Goal: Task Accomplishment & Management: Complete application form

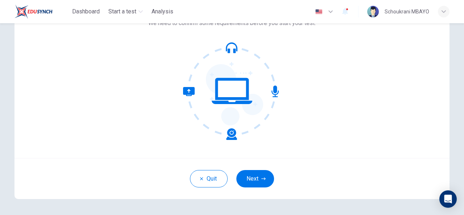
scroll to position [87, 0]
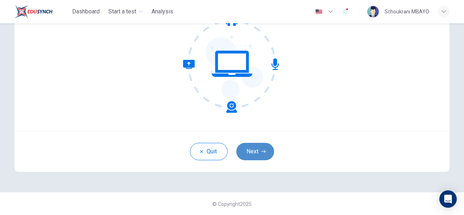
click at [250, 157] on button "Next" at bounding box center [255, 151] width 38 height 17
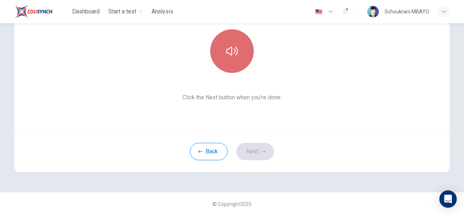
click at [226, 54] on icon "button" at bounding box center [232, 51] width 12 height 12
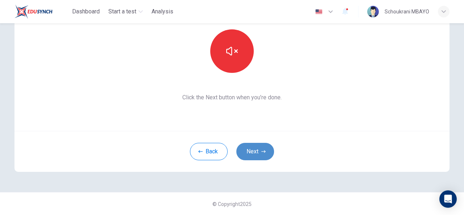
click at [260, 155] on button "Next" at bounding box center [255, 151] width 38 height 17
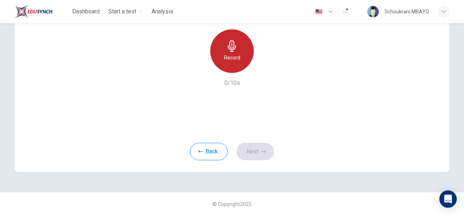
click at [229, 69] on div "Record" at bounding box center [231, 50] width 43 height 43
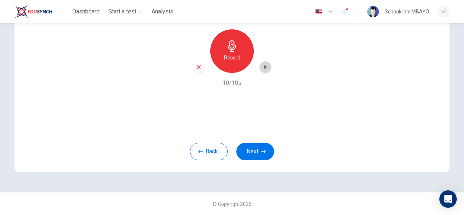
click at [262, 68] on icon "button" at bounding box center [265, 66] width 7 height 7
click at [260, 153] on button "Next" at bounding box center [255, 151] width 38 height 17
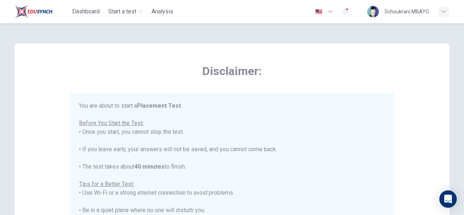
scroll to position [188, 0]
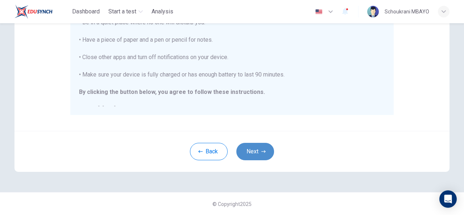
click at [258, 150] on button "Next" at bounding box center [255, 151] width 38 height 17
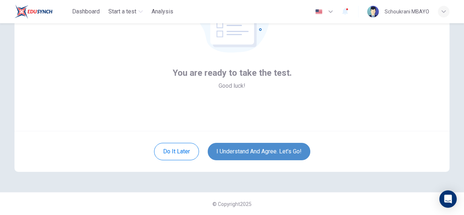
click at [255, 155] on button "I understand and agree. Let’s go!" at bounding box center [259, 151] width 103 height 17
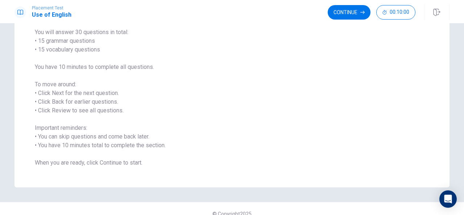
scroll to position [69, 0]
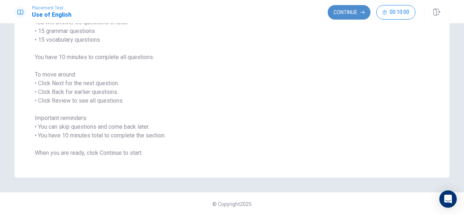
click at [341, 13] on button "Continue" at bounding box center [348, 12] width 43 height 14
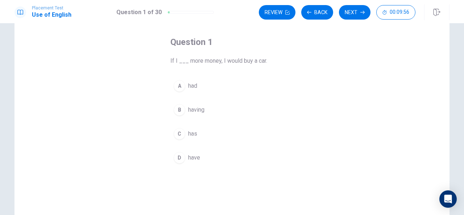
scroll to position [30, 0]
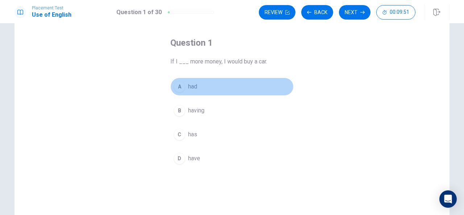
click at [178, 88] on div "A" at bounding box center [180, 87] width 12 height 12
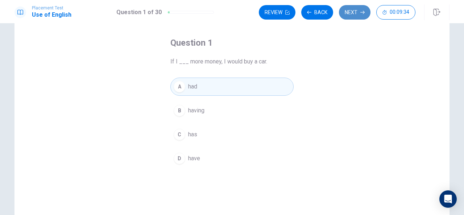
click at [360, 8] on button "Next" at bounding box center [355, 12] width 32 height 14
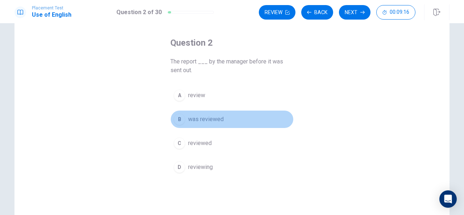
click at [180, 118] on div "B" at bounding box center [180, 119] width 12 height 12
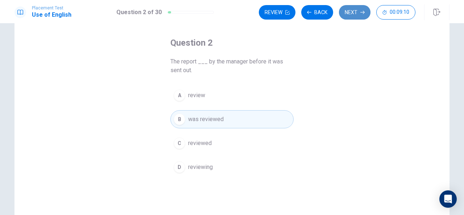
click at [354, 15] on button "Next" at bounding box center [355, 12] width 32 height 14
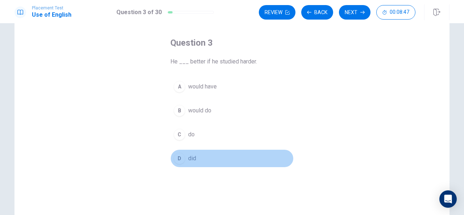
click at [178, 160] on div "D" at bounding box center [180, 159] width 12 height 12
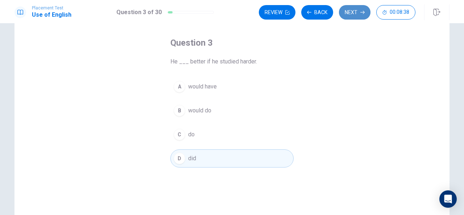
click at [353, 14] on button "Next" at bounding box center [355, 12] width 32 height 14
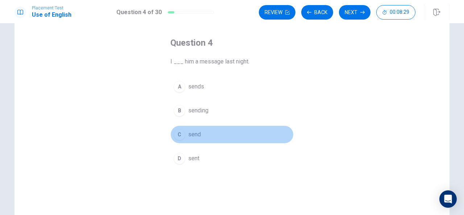
click at [179, 136] on div "C" at bounding box center [180, 135] width 12 height 12
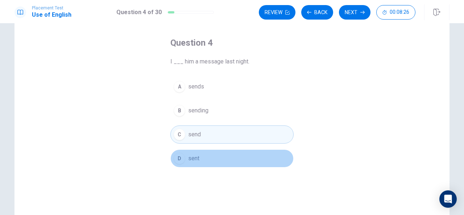
click at [179, 157] on div "D" at bounding box center [180, 159] width 12 height 12
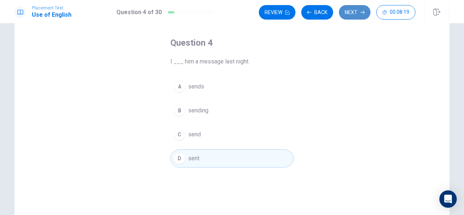
click at [353, 9] on button "Next" at bounding box center [355, 12] width 32 height 14
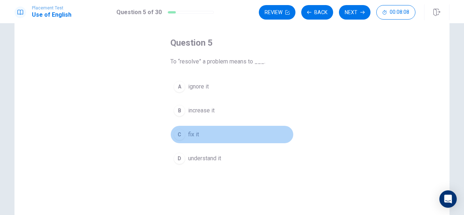
click at [178, 134] on div "C" at bounding box center [180, 135] width 12 height 12
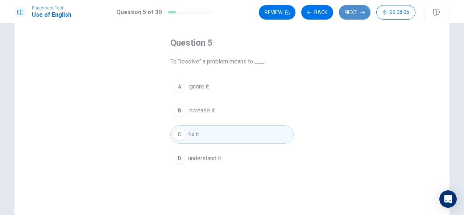
click at [346, 15] on button "Next" at bounding box center [355, 12] width 32 height 14
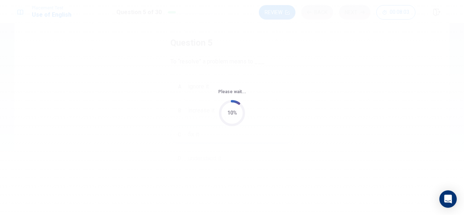
scroll to position [0, 0]
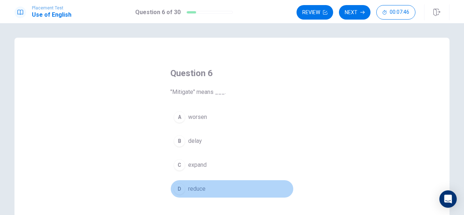
click at [179, 188] on div "D" at bounding box center [180, 189] width 12 height 12
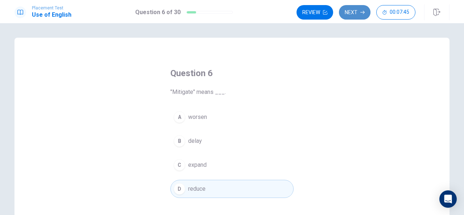
click at [345, 17] on button "Next" at bounding box center [355, 12] width 32 height 14
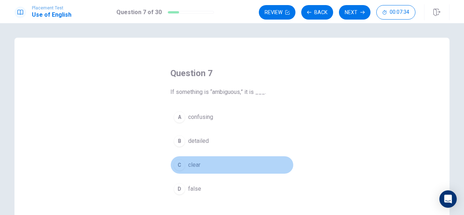
click at [185, 162] on button "C clear" at bounding box center [231, 165] width 123 height 18
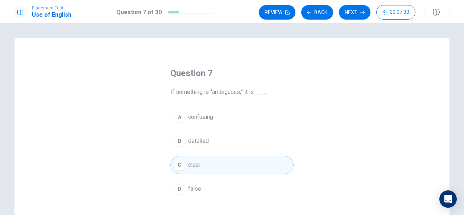
click at [180, 138] on div "B" at bounding box center [180, 141] width 12 height 12
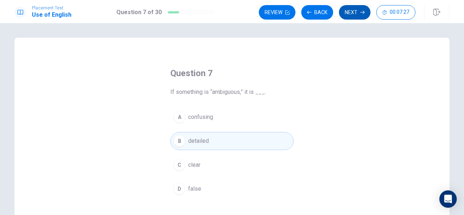
click at [348, 10] on button "Next" at bounding box center [355, 12] width 32 height 14
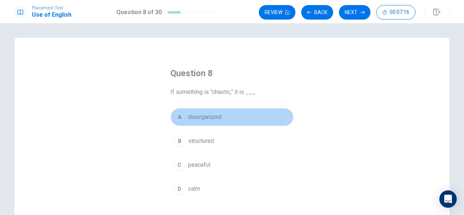
click at [179, 118] on div "A" at bounding box center [180, 117] width 12 height 12
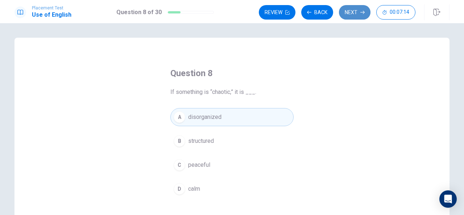
click at [352, 13] on button "Next" at bounding box center [355, 12] width 32 height 14
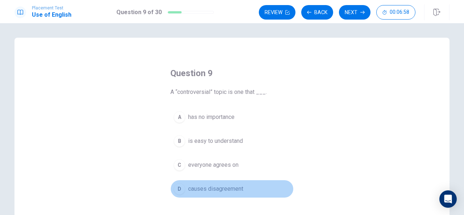
click at [178, 188] on div "D" at bounding box center [180, 189] width 12 height 12
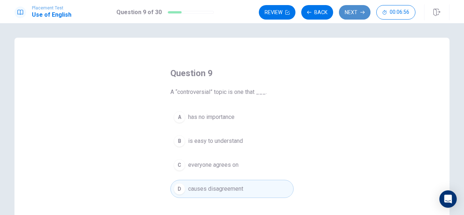
click at [347, 11] on button "Next" at bounding box center [355, 12] width 32 height 14
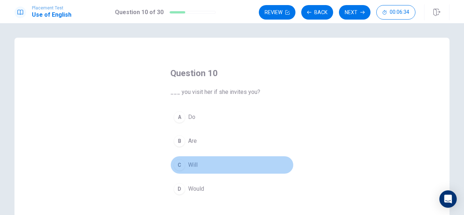
click at [180, 161] on div "C" at bounding box center [180, 165] width 12 height 12
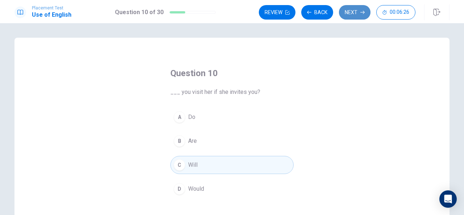
click at [347, 11] on button "Next" at bounding box center [355, 12] width 32 height 14
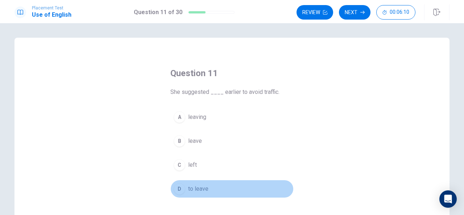
click at [178, 189] on div "D" at bounding box center [180, 189] width 12 height 12
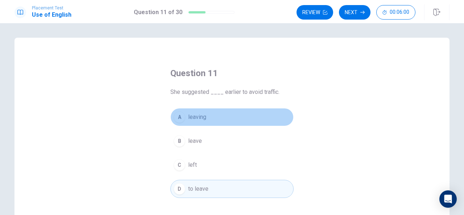
click at [177, 113] on div "A" at bounding box center [180, 117] width 12 height 12
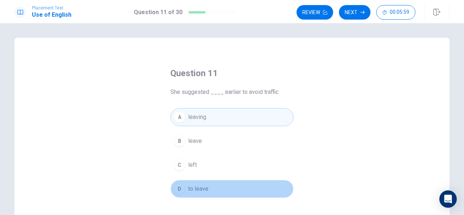
click at [180, 189] on div "D" at bounding box center [180, 189] width 12 height 12
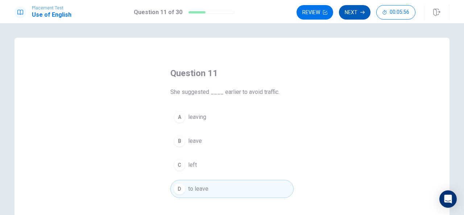
click at [356, 11] on button "Next" at bounding box center [355, 12] width 32 height 14
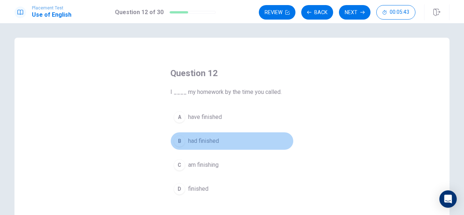
click at [178, 141] on div "B" at bounding box center [180, 141] width 12 height 12
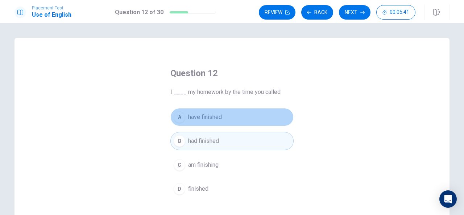
click at [178, 122] on div "A" at bounding box center [180, 117] width 12 height 12
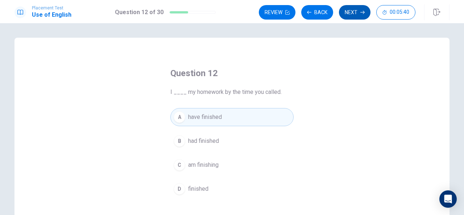
click at [343, 12] on button "Next" at bounding box center [355, 12] width 32 height 14
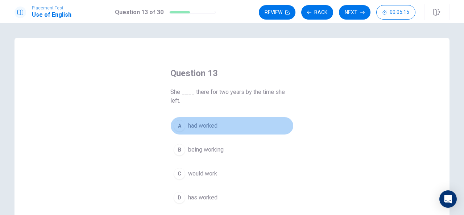
click at [179, 127] on div "A" at bounding box center [180, 126] width 12 height 12
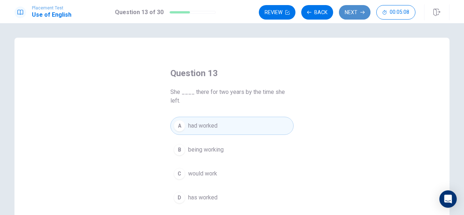
click at [353, 7] on button "Next" at bounding box center [355, 12] width 32 height 14
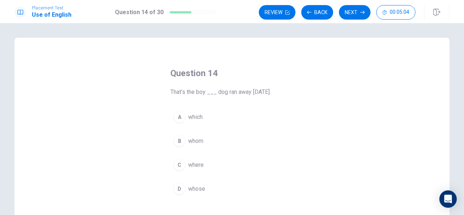
click at [209, 93] on span "That’s the boy ___ dog ran away [DATE]." at bounding box center [231, 92] width 123 height 9
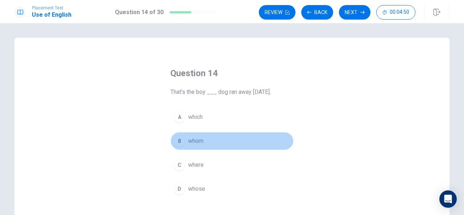
click at [178, 143] on div "B" at bounding box center [180, 141] width 12 height 12
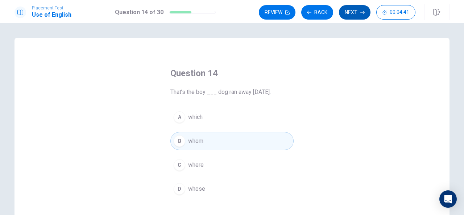
click at [354, 13] on button "Next" at bounding box center [355, 12] width 32 height 14
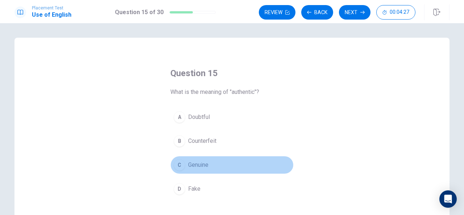
click at [178, 164] on div "C" at bounding box center [180, 165] width 12 height 12
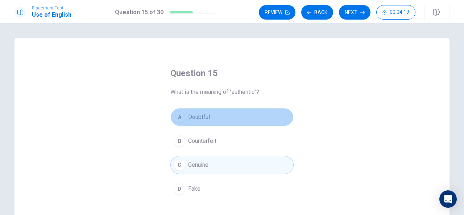
click at [178, 118] on div "A" at bounding box center [180, 117] width 12 height 12
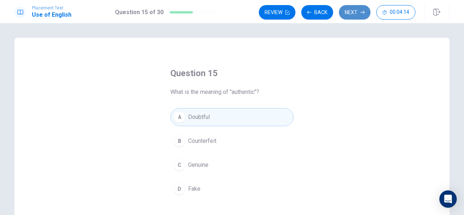
click at [350, 17] on button "Next" at bounding box center [355, 12] width 32 height 14
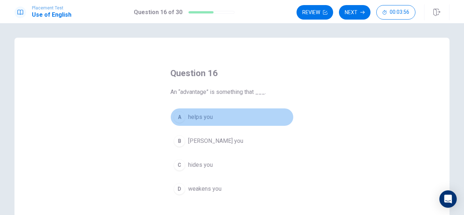
click at [178, 116] on div "A" at bounding box center [180, 117] width 12 height 12
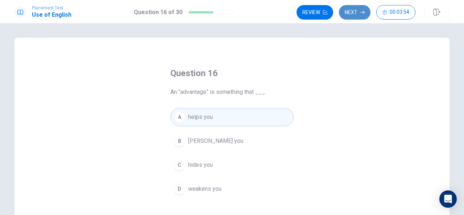
click at [364, 16] on button "Next" at bounding box center [355, 12] width 32 height 14
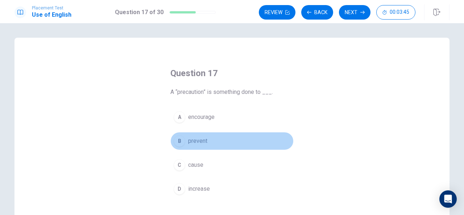
click at [178, 138] on div "B" at bounding box center [180, 141] width 12 height 12
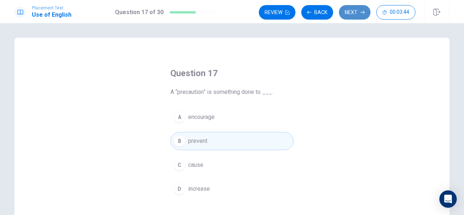
click at [352, 5] on button "Next" at bounding box center [355, 12] width 32 height 14
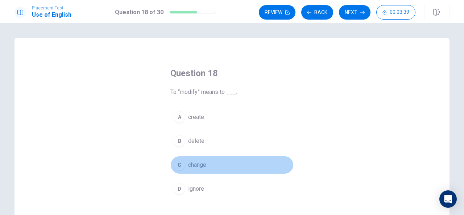
click at [176, 167] on div "C" at bounding box center [180, 165] width 12 height 12
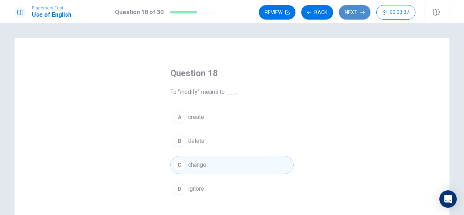
click at [351, 8] on button "Next" at bounding box center [355, 12] width 32 height 14
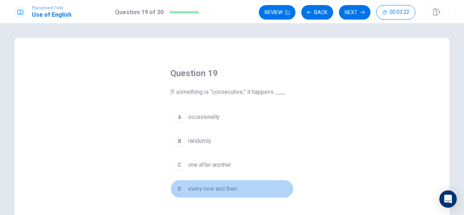
click at [178, 185] on div "D" at bounding box center [180, 189] width 12 height 12
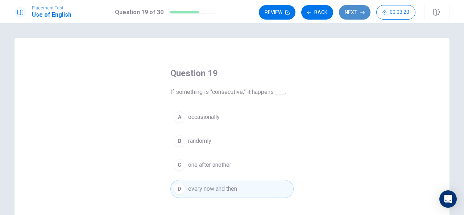
click at [359, 15] on button "Next" at bounding box center [355, 12] width 32 height 14
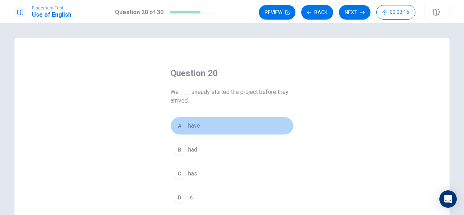
click at [178, 123] on div "A" at bounding box center [180, 126] width 12 height 12
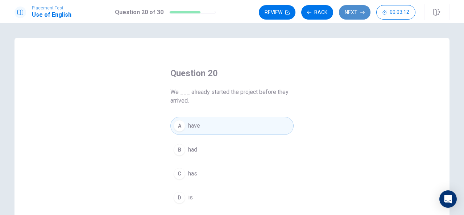
click at [350, 9] on button "Next" at bounding box center [355, 12] width 32 height 14
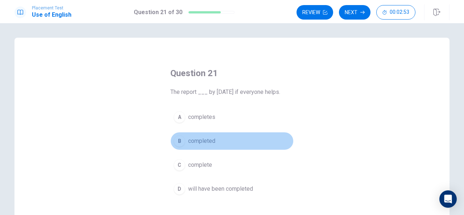
click at [178, 142] on div "B" at bounding box center [180, 141] width 12 height 12
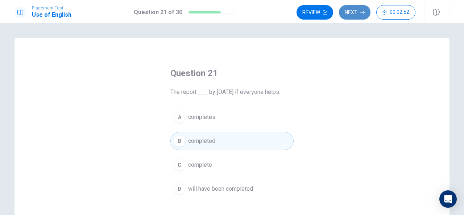
click at [353, 17] on button "Next" at bounding box center [355, 12] width 32 height 14
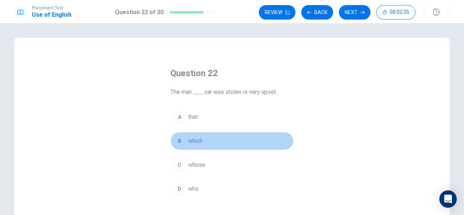
click at [182, 141] on div "B" at bounding box center [180, 141] width 12 height 12
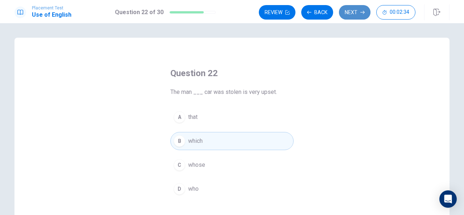
click at [356, 11] on button "Next" at bounding box center [355, 12] width 32 height 14
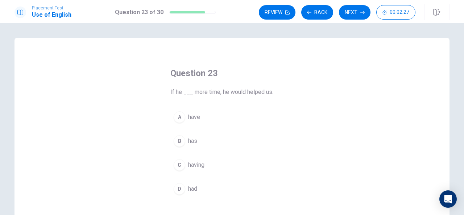
click at [178, 185] on div "D" at bounding box center [180, 189] width 12 height 12
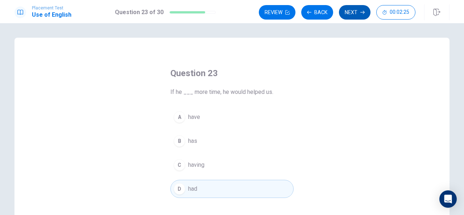
click at [358, 11] on button "Next" at bounding box center [355, 12] width 32 height 14
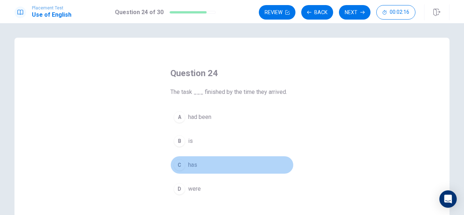
click at [178, 160] on div "C" at bounding box center [180, 165] width 12 height 12
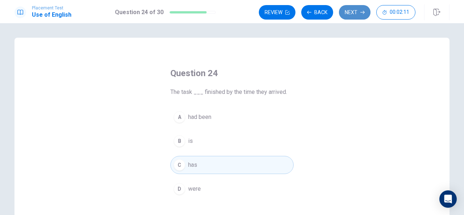
click at [356, 11] on button "Next" at bounding box center [355, 12] width 32 height 14
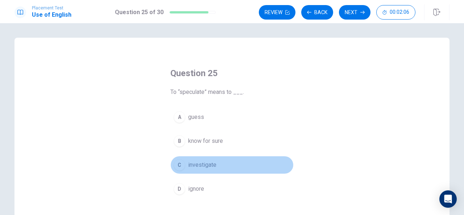
click at [176, 159] on div "C" at bounding box center [180, 165] width 12 height 12
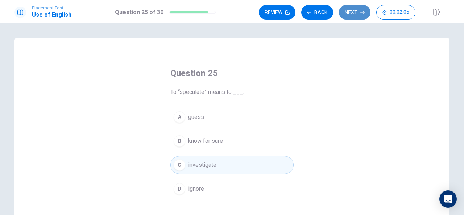
click at [350, 13] on button "Next" at bounding box center [355, 12] width 32 height 14
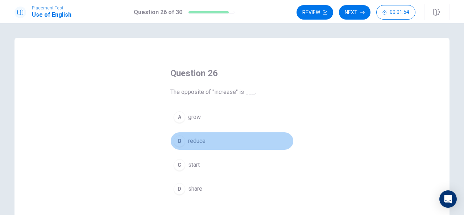
click at [176, 139] on div "B" at bounding box center [180, 141] width 12 height 12
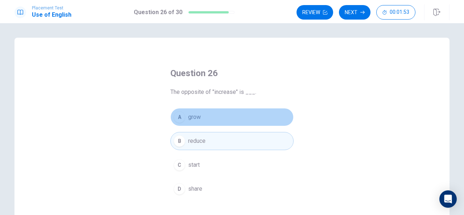
click at [179, 119] on div "A" at bounding box center [180, 117] width 12 height 12
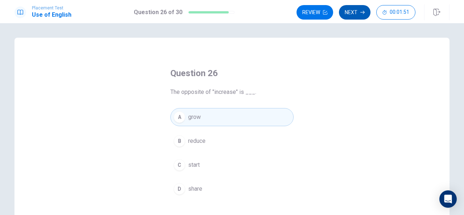
click at [350, 13] on button "Next" at bounding box center [355, 12] width 32 height 14
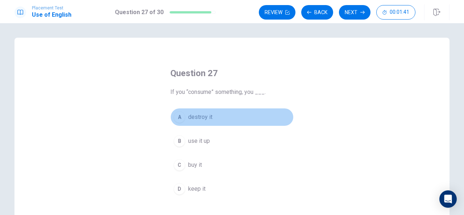
click at [175, 116] on div "A" at bounding box center [180, 117] width 12 height 12
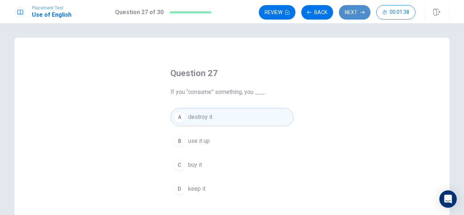
click at [359, 13] on button "Next" at bounding box center [355, 12] width 32 height 14
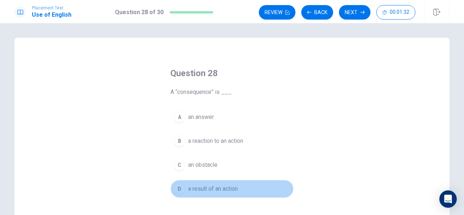
click at [177, 189] on div "D" at bounding box center [180, 189] width 12 height 12
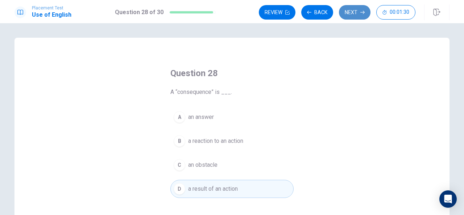
click at [354, 15] on button "Next" at bounding box center [355, 12] width 32 height 14
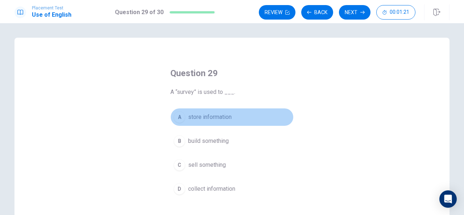
click at [178, 122] on div "A" at bounding box center [180, 117] width 12 height 12
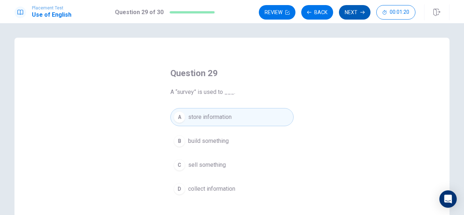
click at [353, 5] on button "Next" at bounding box center [355, 12] width 32 height 14
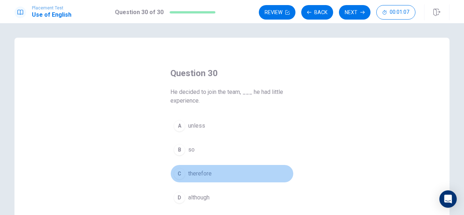
click at [180, 172] on div "C" at bounding box center [180, 174] width 12 height 12
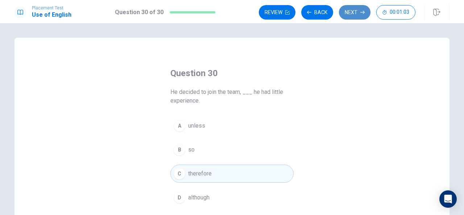
click at [356, 11] on button "Next" at bounding box center [355, 12] width 32 height 14
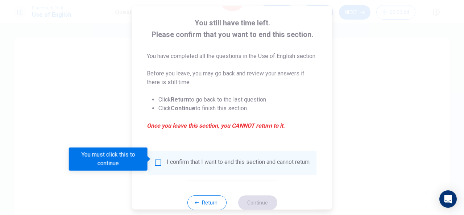
scroll to position [64, 0]
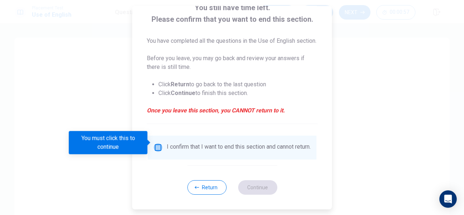
click at [159, 146] on input "You must click this to continue" at bounding box center [158, 147] width 9 height 9
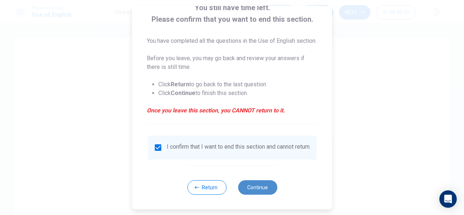
click at [267, 187] on button "Continue" at bounding box center [257, 187] width 39 height 14
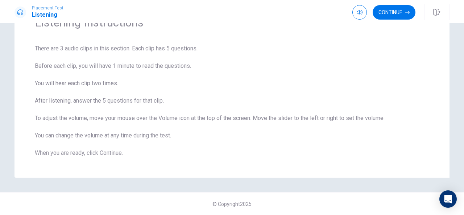
scroll to position [1, 0]
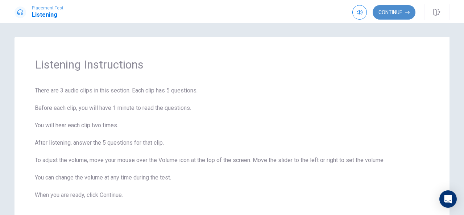
click at [392, 14] on button "Continue" at bounding box center [393, 12] width 43 height 14
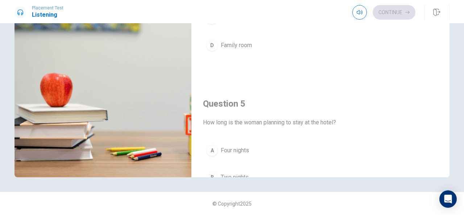
scroll to position [671, 0]
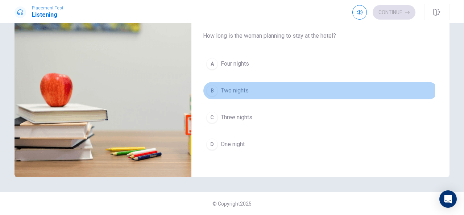
click at [207, 85] on div "B" at bounding box center [212, 91] width 12 height 12
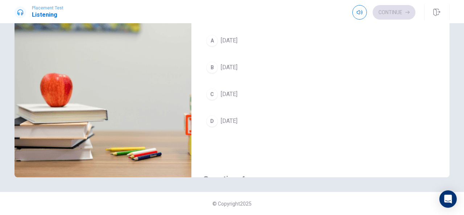
scroll to position [322, 0]
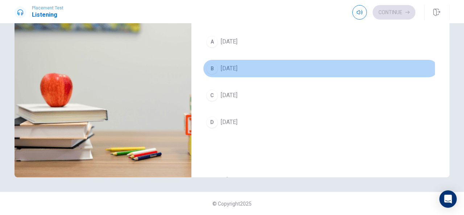
click at [212, 67] on div "B" at bounding box center [212, 69] width 12 height 12
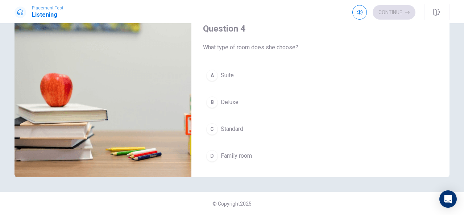
scroll to position [488, 0]
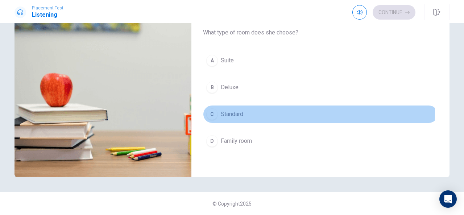
click at [207, 108] on div "C" at bounding box center [212, 114] width 12 height 12
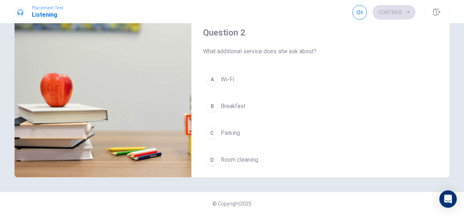
scroll to position [105, 0]
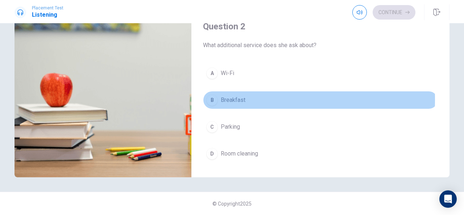
click at [210, 98] on div "B" at bounding box center [212, 100] width 12 height 12
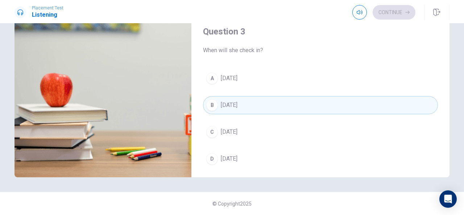
scroll to position [286, 0]
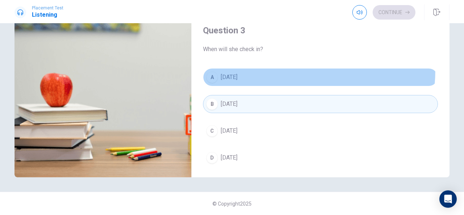
click at [243, 68] on button "A [DATE]" at bounding box center [320, 77] width 235 height 18
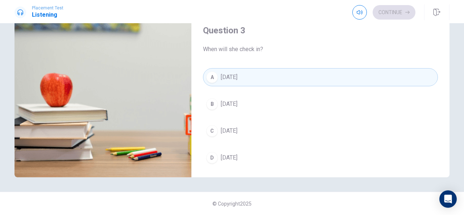
click at [241, 102] on button "B [DATE]" at bounding box center [320, 104] width 235 height 18
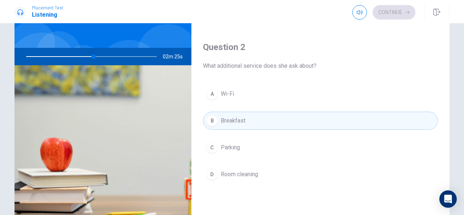
scroll to position [0, 0]
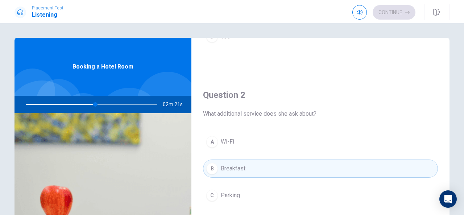
click at [399, 11] on div "Continue" at bounding box center [383, 12] width 63 height 14
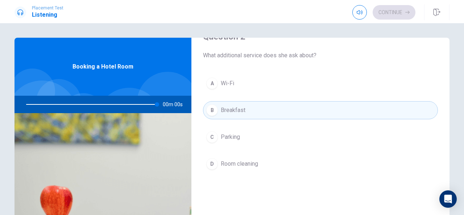
type input "0"
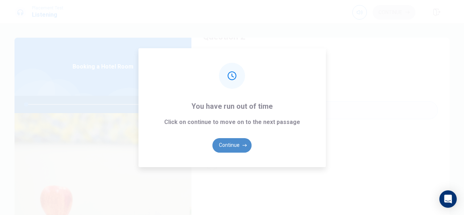
click at [243, 143] on icon "button" at bounding box center [244, 145] width 4 height 4
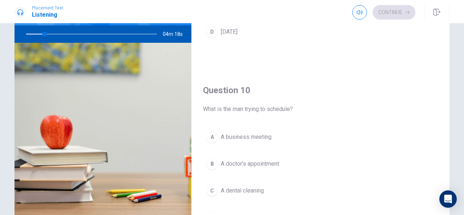
scroll to position [671, 0]
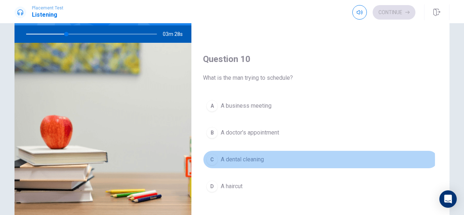
click at [212, 155] on div "C" at bounding box center [212, 160] width 12 height 12
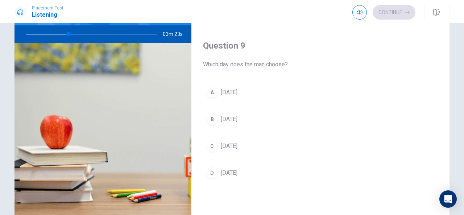
scroll to position [499, 0]
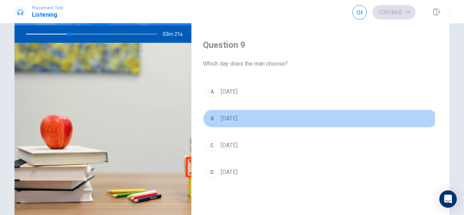
click at [214, 113] on div "B" at bounding box center [212, 119] width 12 height 12
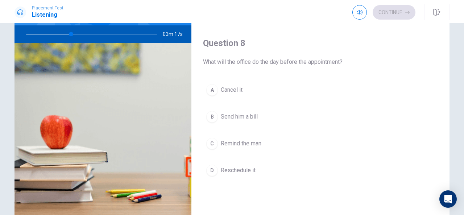
scroll to position [312, 0]
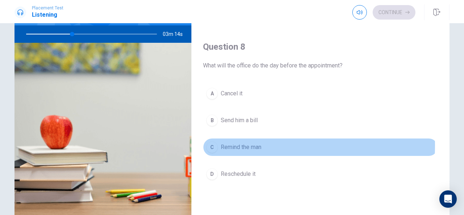
click at [215, 142] on div "C" at bounding box center [212, 147] width 12 height 12
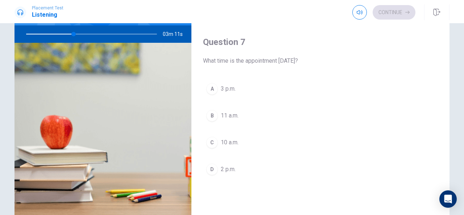
scroll to position [132, 0]
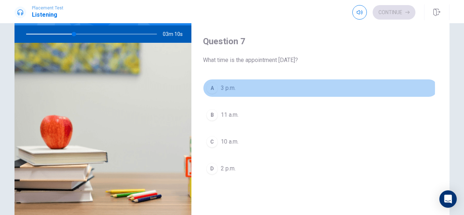
click at [214, 87] on div "A" at bounding box center [212, 88] width 12 height 12
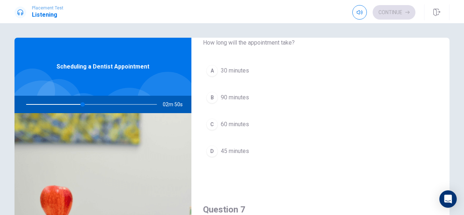
scroll to position [27, 0]
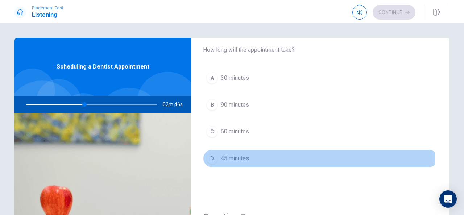
click at [216, 156] on button "D 45 minutes" at bounding box center [320, 158] width 235 height 18
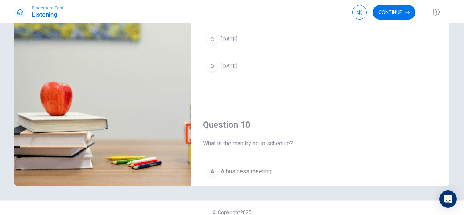
scroll to position [112, 0]
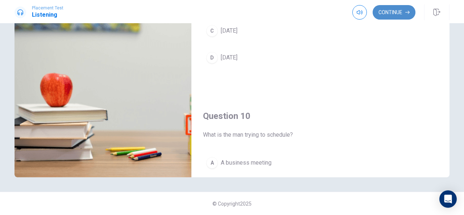
click at [400, 13] on button "Continue" at bounding box center [393, 12] width 43 height 14
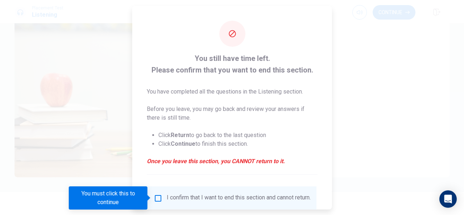
scroll to position [55, 0]
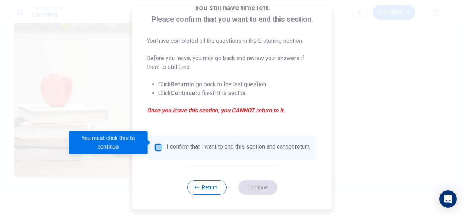
click at [155, 144] on input "You must click this to continue" at bounding box center [158, 147] width 9 height 9
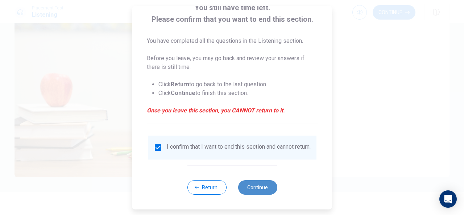
click at [257, 189] on button "Continue" at bounding box center [257, 187] width 39 height 14
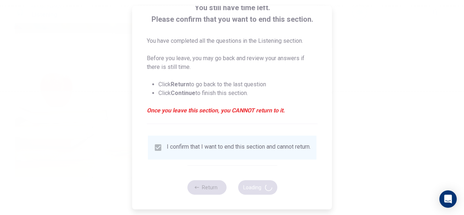
type input "51"
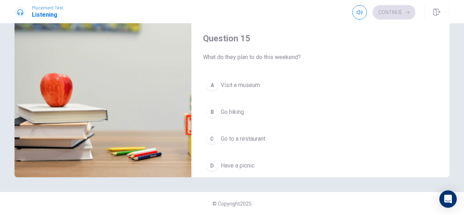
scroll to position [655, 0]
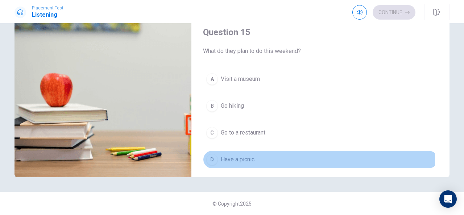
click at [208, 155] on div "D" at bounding box center [212, 160] width 12 height 12
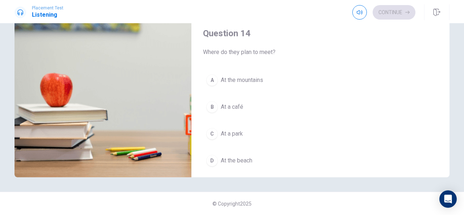
scroll to position [468, 0]
drag, startPoint x: 447, startPoint y: 135, endPoint x: 445, endPoint y: 86, distance: 49.3
click at [445, 86] on div "Question 11 What do they hope for regarding the weather? A That it will be sunn…" at bounding box center [320, 51] width 258 height 252
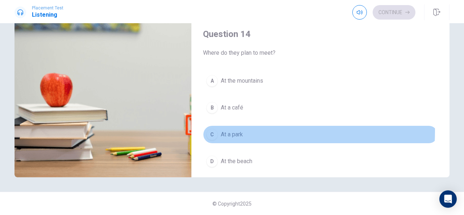
click at [210, 129] on div "C" at bounding box center [212, 135] width 12 height 12
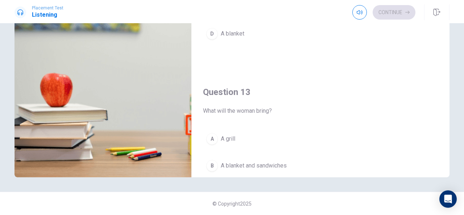
scroll to position [243, 0]
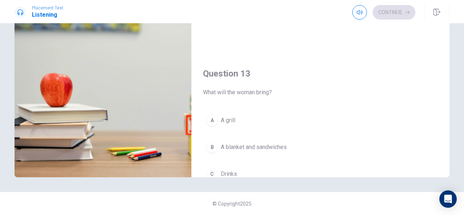
click at [215, 144] on div "B" at bounding box center [212, 147] width 12 height 12
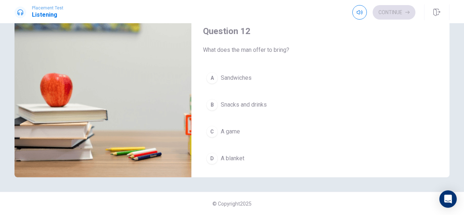
scroll to position [119, 0]
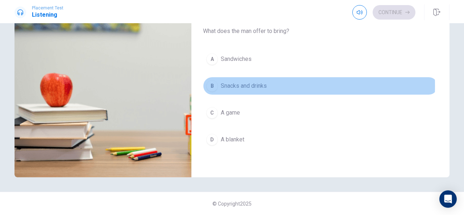
click at [206, 84] on div "B" at bounding box center [212, 86] width 12 height 12
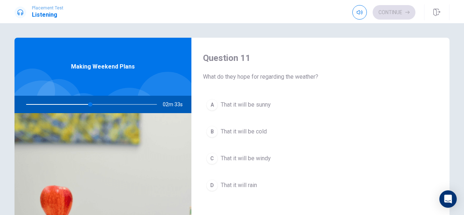
scroll to position [9, 0]
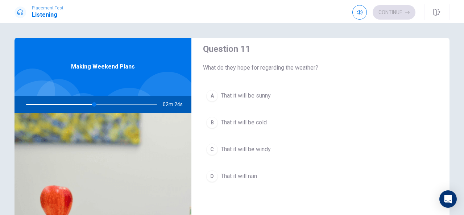
click at [209, 100] on div "A" at bounding box center [212, 96] width 12 height 12
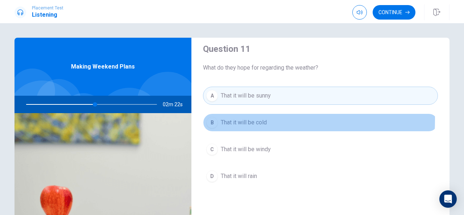
click at [216, 119] on button "B That it will be cold" at bounding box center [320, 122] width 235 height 18
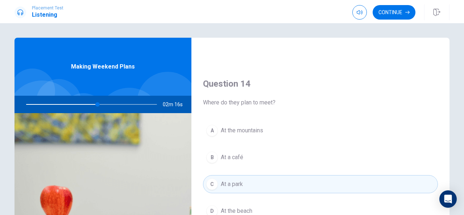
scroll to position [532, 0]
click at [398, 18] on button "Continue" at bounding box center [393, 12] width 43 height 14
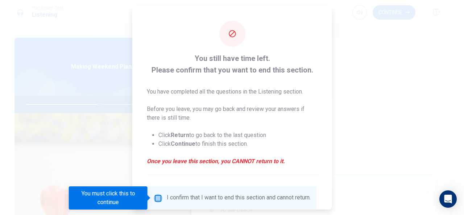
click at [156, 199] on input "You must click this to continue" at bounding box center [158, 197] width 9 height 9
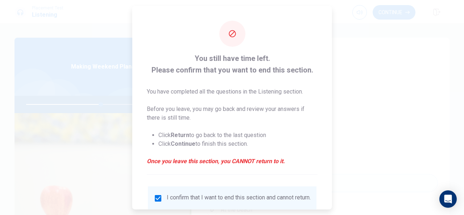
scroll to position [55, 0]
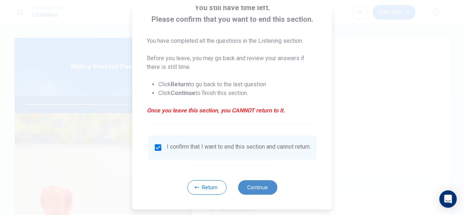
click at [265, 188] on button "Continue" at bounding box center [257, 187] width 39 height 14
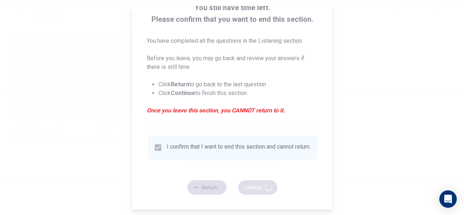
type input "58"
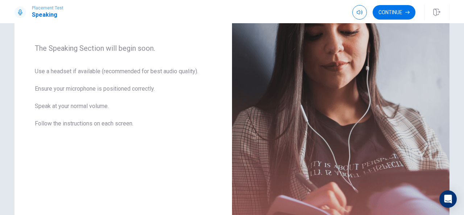
scroll to position [176, 0]
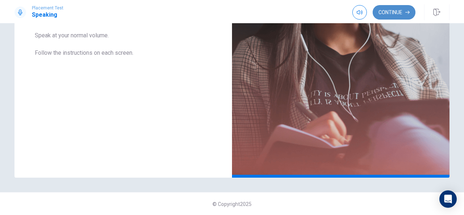
click at [389, 13] on button "Continue" at bounding box center [393, 12] width 43 height 14
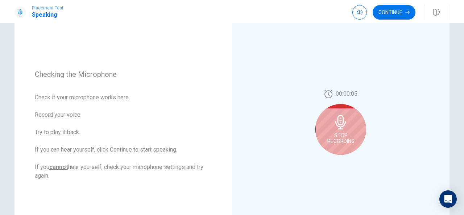
scroll to position [96, 0]
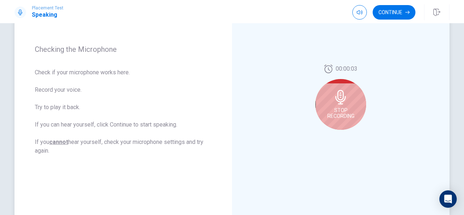
click at [345, 105] on div "Stop Recording" at bounding box center [340, 104] width 51 height 51
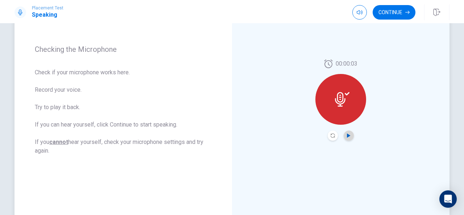
click at [347, 134] on icon "Play Audio" at bounding box center [348, 135] width 3 height 4
click at [388, 12] on button "Continue" at bounding box center [393, 12] width 43 height 14
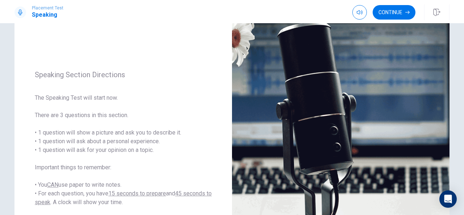
scroll to position [0, 0]
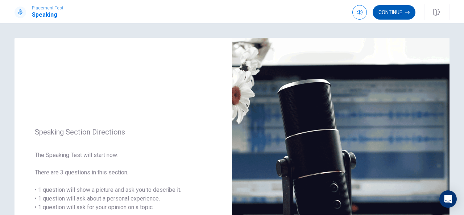
click at [399, 11] on button "Continue" at bounding box center [393, 12] width 43 height 14
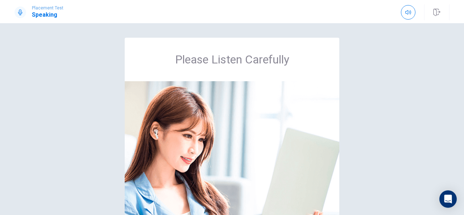
drag, startPoint x: 459, startPoint y: 117, endPoint x: 463, endPoint y: 113, distance: 5.9
click at [463, 113] on div "Please Listen Carefully © Copyright 2025" at bounding box center [232, 119] width 464 height 192
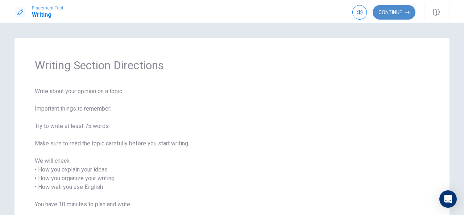
click at [404, 16] on button "Continue" at bounding box center [393, 12] width 43 height 14
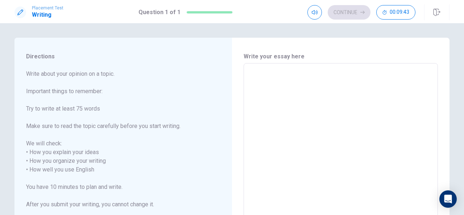
click at [250, 77] on textarea at bounding box center [341, 169] width 184 height 201
type textarea "T"
type textarea "x"
type textarea "Th"
type textarea "x"
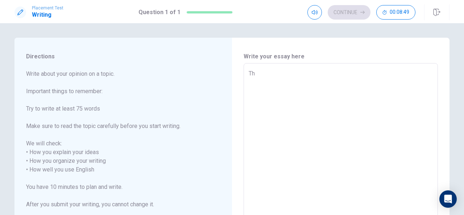
type textarea "The"
type textarea "x"
type textarea "The"
type textarea "x"
type textarea "The t"
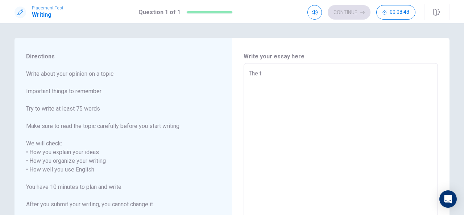
type textarea "x"
type textarea "The tr"
type textarea "x"
type textarea "The tra"
type textarea "x"
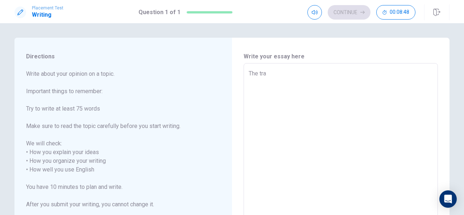
type textarea "The trad"
type textarea "x"
type textarea "The tradi"
type textarea "x"
type textarea "The tradit"
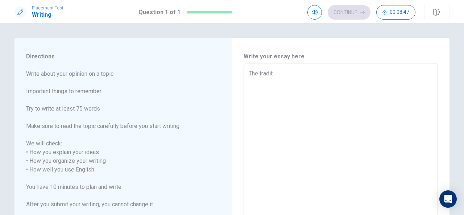
type textarea "x"
type textarea "The traditi"
type textarea "x"
type textarea "The traditio"
type textarea "x"
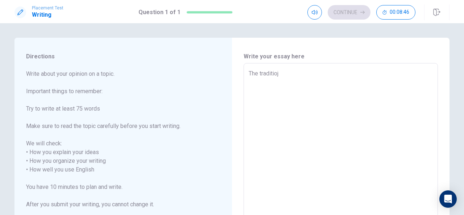
type textarea "The traditiojn"
type textarea "x"
type textarea "The traditiojn"
type textarea "x"
type textarea "The traditiojn a"
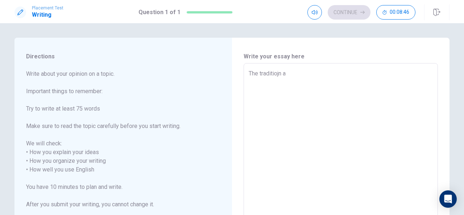
type textarea "x"
type textarea "The traditiojn"
type textarea "x"
type textarea "The traditiojn"
type textarea "x"
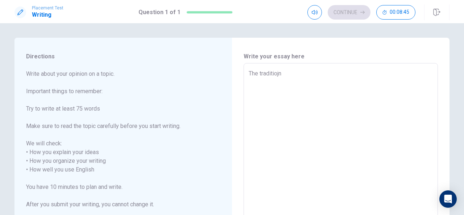
type textarea "The traditioj"
type textarea "x"
type textarea "The traditio"
type textarea "x"
type textarea "The tradition"
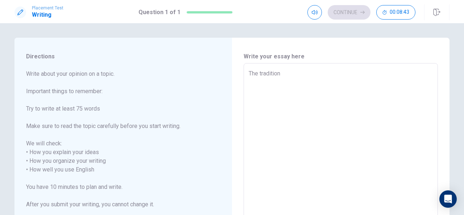
type textarea "x"
type textarea "The tradition"
type textarea "x"
type textarea "The tradition I"
type textarea "x"
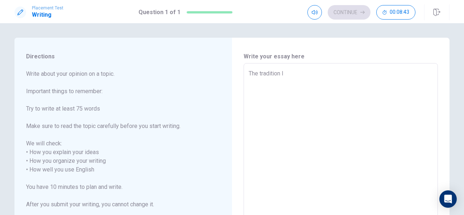
type textarea "The tradition I"
type textarea "x"
type textarea "The tradition I l"
type textarea "x"
type textarea "The tradition I li"
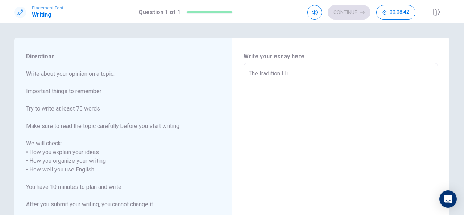
type textarea "x"
type textarea "The tradition I lik"
type textarea "x"
type textarea "The tradition I like"
type textarea "x"
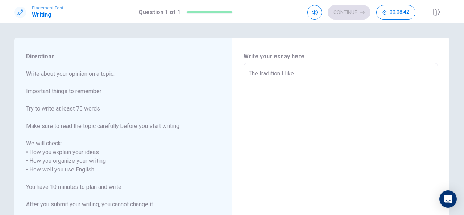
type textarea "The tradition I like"
type textarea "x"
type textarea "The tradition I like i"
type textarea "x"
type textarea "The tradition I like in"
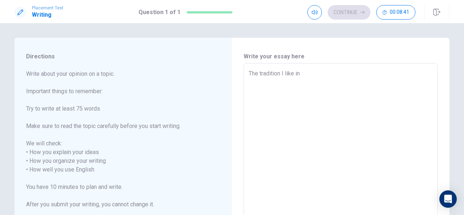
type textarea "x"
type textarea "The tradition I like in"
type textarea "x"
type textarea "The tradition I like in m"
type textarea "x"
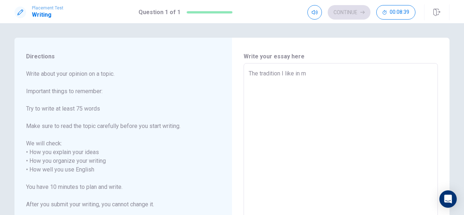
type textarea "The tradition I like in my"
type textarea "x"
type textarea "The tradition I like in my"
type textarea "x"
type textarea "The tradition I like in my c"
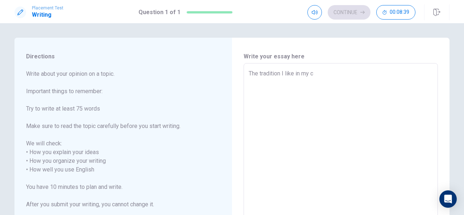
type textarea "x"
type textarea "The tradition I like in my co"
type textarea "x"
type textarea "The tradition I like in my cou"
type textarea "x"
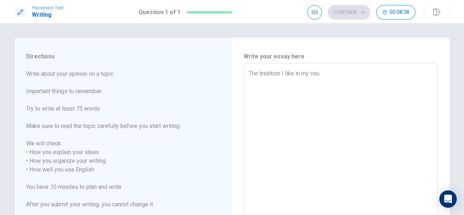
type textarea "The tradition I like in my coun"
type textarea "x"
type textarea "The tradition I like in my count"
type textarea "x"
type textarea "The tradition I like in my countr"
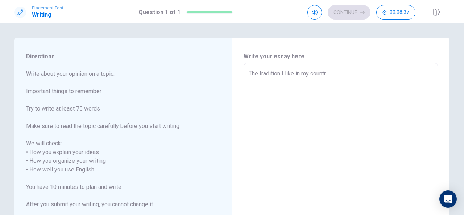
type textarea "x"
type textarea "The tradition I like in my country"
type textarea "x"
type textarea "The tradition I like in my country"
type textarea "x"
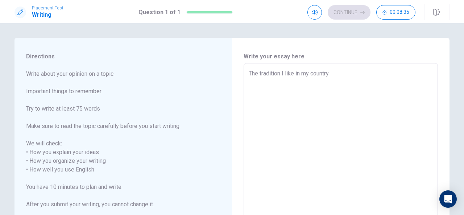
type textarea "The tradition I like in my country i"
type textarea "x"
type textarea "The tradition I like in my country is"
type textarea "x"
type textarea "The tradition I like in my country is"
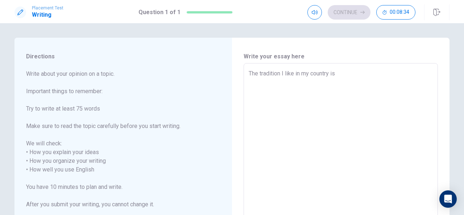
type textarea "x"
type textarea "The tradition I like in my country is C"
type textarea "x"
type textarea "The tradition I like in my country is CH"
type textarea "x"
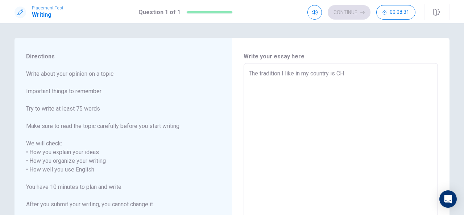
type textarea "The tradition I like in my country is C"
type textarea "x"
type textarea "The tradition I like in my country is Ch"
type textarea "x"
type textarea "The tradition I like in my country is Chr"
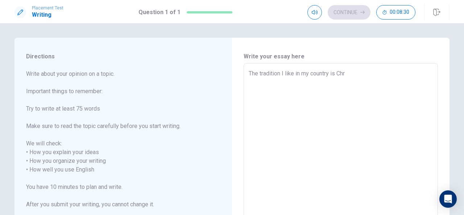
type textarea "x"
type textarea "The tradition I like in my country is Chri"
type textarea "x"
type textarea "The tradition I like in my country is [PERSON_NAME]"
type textarea "x"
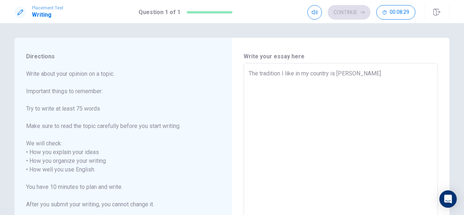
type textarea "The tradition I like in my country is [PERSON_NAME]"
type textarea "x"
type textarea "The tradition I like in my country is [PERSON_NAME]"
type textarea "x"
type textarea "The tradition I like in my country is [PERSON_NAME]"
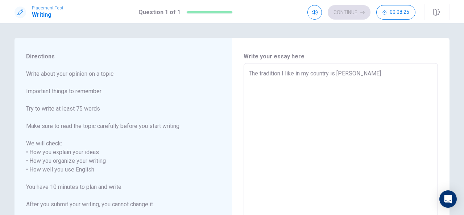
type textarea "x"
type textarea "The tradition I like in my country is Chrismast"
type textarea "x"
type textarea "The tradition I like in my country is [PERSON_NAME]"
type textarea "x"
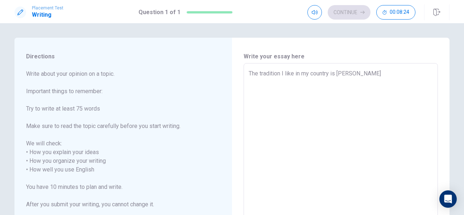
type textarea "The tradition I like in my country is [PERSON_NAME]"
type textarea "x"
type textarea "The tradition I like in my country is [PERSON_NAME]"
type textarea "x"
type textarea "The tradition I like in my country is [PERSON_NAME]"
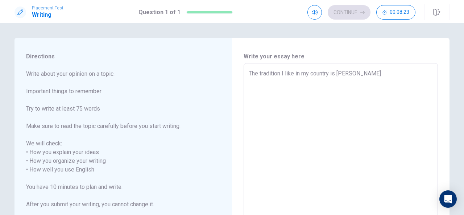
type textarea "x"
type textarea "The tradition I like in my country is [DEMOGRAPHIC_DATA]"
type textarea "x"
type textarea "The tradition I like in my country is [DEMOGRAPHIC_DATA]"
type textarea "x"
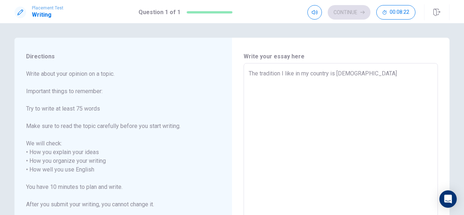
type textarea "The tradition I like in my country is [DEMOGRAPHIC_DATA]"
type textarea "x"
type textarea "The tradition I like in my country is Christmas"
type textarea "x"
type textarea "The tradition I like in my country is Christmas"
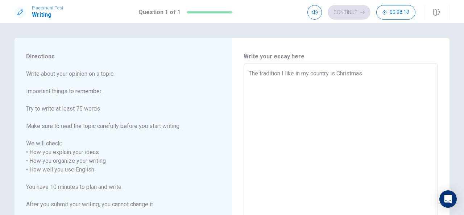
type textarea "x"
type textarea "The tradition I like in my country is Christmas"
type textarea "x"
type textarea "The tradition I like in my country is Christmas."
type textarea "x"
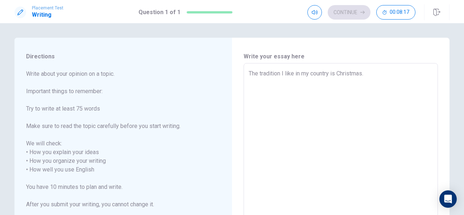
type textarea "The tradition I like in my country is Christmas."
type textarea "x"
type textarea "The tradition I like in my country is Christmas. B"
type textarea "x"
type textarea "The tradition I like in my country is Christmas. Be"
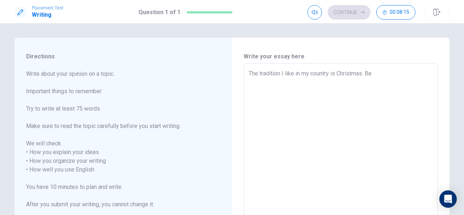
type textarea "x"
type textarea "The tradition I like in my country is Christmas. Bec"
type textarea "x"
type textarea "The tradition I like in my country is Christmas. [GEOGRAPHIC_DATA]"
type textarea "x"
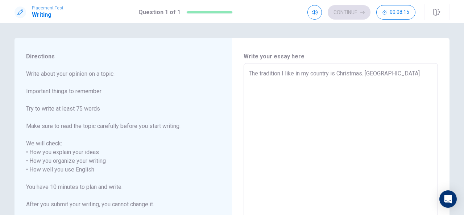
type textarea "The tradition I like in my country is Christmas. [GEOGRAPHIC_DATA]"
type textarea "x"
type textarea "The tradition I like in my country is Christmas. Becaus"
type textarea "x"
type textarea "The tradition I like in my country is Christmas. Because"
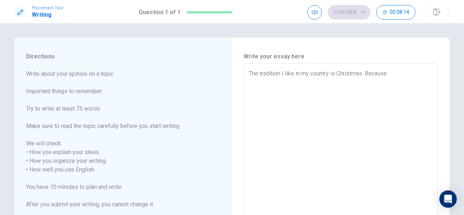
type textarea "x"
type textarea "The tradition I like in my country is Christmas. Because"
type textarea "x"
type textarea "The tradition I like in my country is Christmas. Because i"
type textarea "x"
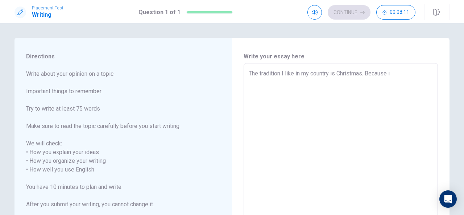
type textarea "The tradition I like in my country is Christmas. Because in"
type textarea "x"
type textarea "The tradition I like in my country is Christmas. Because in"
type textarea "x"
type textarea "The tradition I like in my country is Christmas. Because in t"
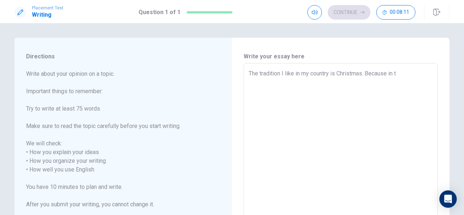
type textarea "x"
type textarea "The tradition I like in my country is Christmas. Because in th"
type textarea "x"
type textarea "The tradition I like in my country is Christmas. Because in the"
type textarea "x"
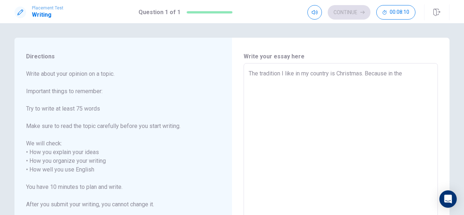
type textarea "The tradition I like in my country is Christmas. Because in the"
type textarea "x"
type textarea "The tradition I like in my country is Christmas. Because in the"
type textarea "x"
type textarea "The tradition I like in my country is Christmas. Because in th"
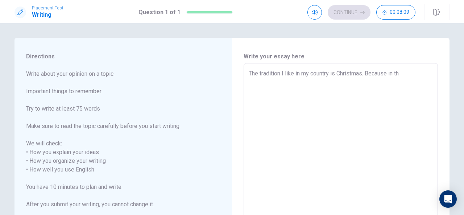
type textarea "x"
type textarea "The tradition I like in my country is Christmas. Because in thi"
type textarea "x"
type textarea "The tradition I like in my country is Christmas. Because in this"
type textarea "x"
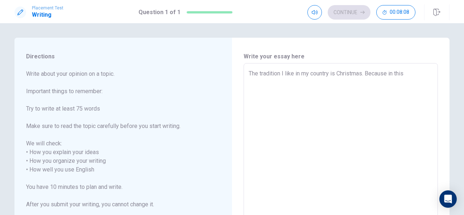
type textarea "The tradition I like in my country is Christmas. Because in this"
type textarea "x"
type textarea "The tradition I like in my country is Christmas. Because in this d"
type textarea "x"
type textarea "The tradition I like in my country is Christmas. Because in this da"
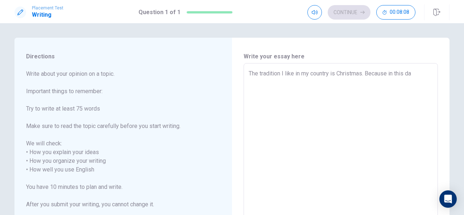
type textarea "x"
type textarea "The tradition I like in my country is Christmas. Because in this day"
type textarea "x"
type textarea "The tradition I like in my country is Christmas. Because in this day"
type textarea "x"
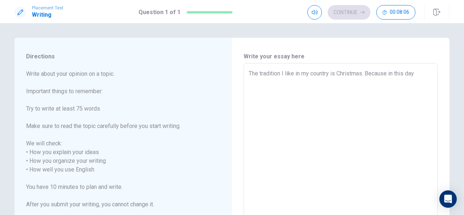
type textarea "The tradition I like in my country is Christmas. Because in this day e"
type textarea "x"
type textarea "The tradition I like in my country is Christmas. Because in this day ev"
type textarea "x"
type textarea "The tradition I like in my country is Christmas. Because in this day eve"
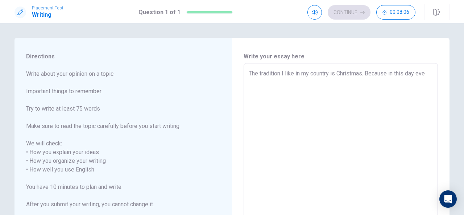
type textarea "x"
type textarea "The tradition I like in my country is Christmas. Because in this day ever"
type textarea "x"
type textarea "The tradition I like in my country is Christmas. Because in this day every"
type textarea "x"
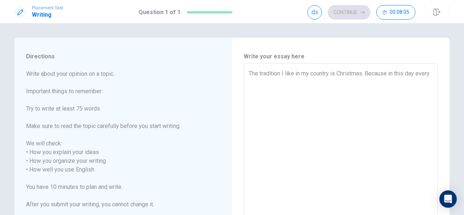
type textarea "The tradition I like in my country is Christmas. Because in this day every"
type textarea "x"
type textarea "The tradition I like in my country is Christmas. Because in this day every f"
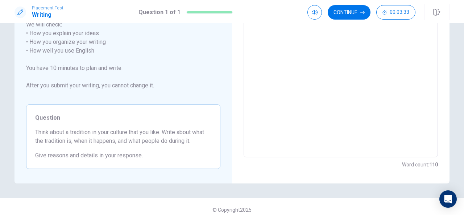
scroll to position [125, 0]
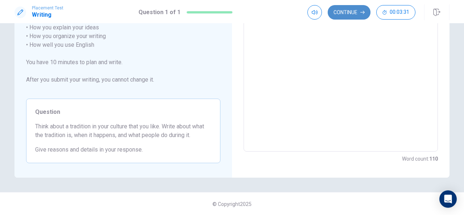
click at [358, 13] on button "Continue" at bounding box center [348, 12] width 43 height 14
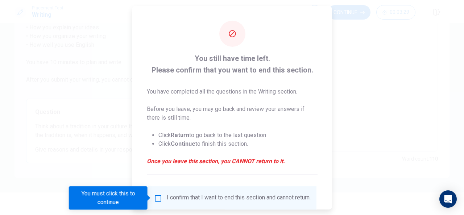
click at [157, 199] on input "You must click this to continue" at bounding box center [158, 197] width 9 height 9
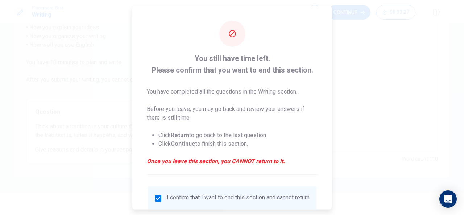
scroll to position [55, 0]
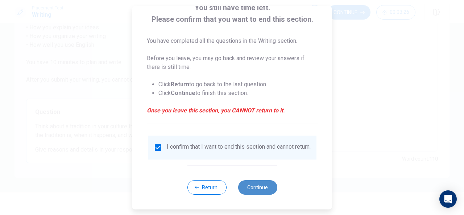
click at [247, 188] on button "Continue" at bounding box center [257, 187] width 39 height 14
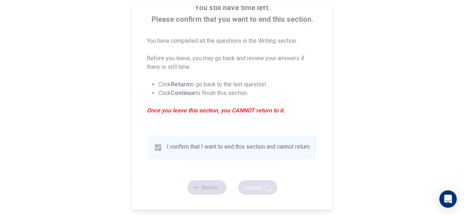
scroll to position [0, 0]
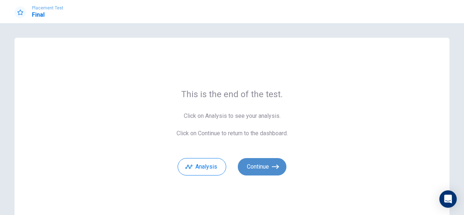
click at [268, 163] on button "Continue" at bounding box center [262, 166] width 49 height 17
